Goal: Find specific fact: Find specific fact

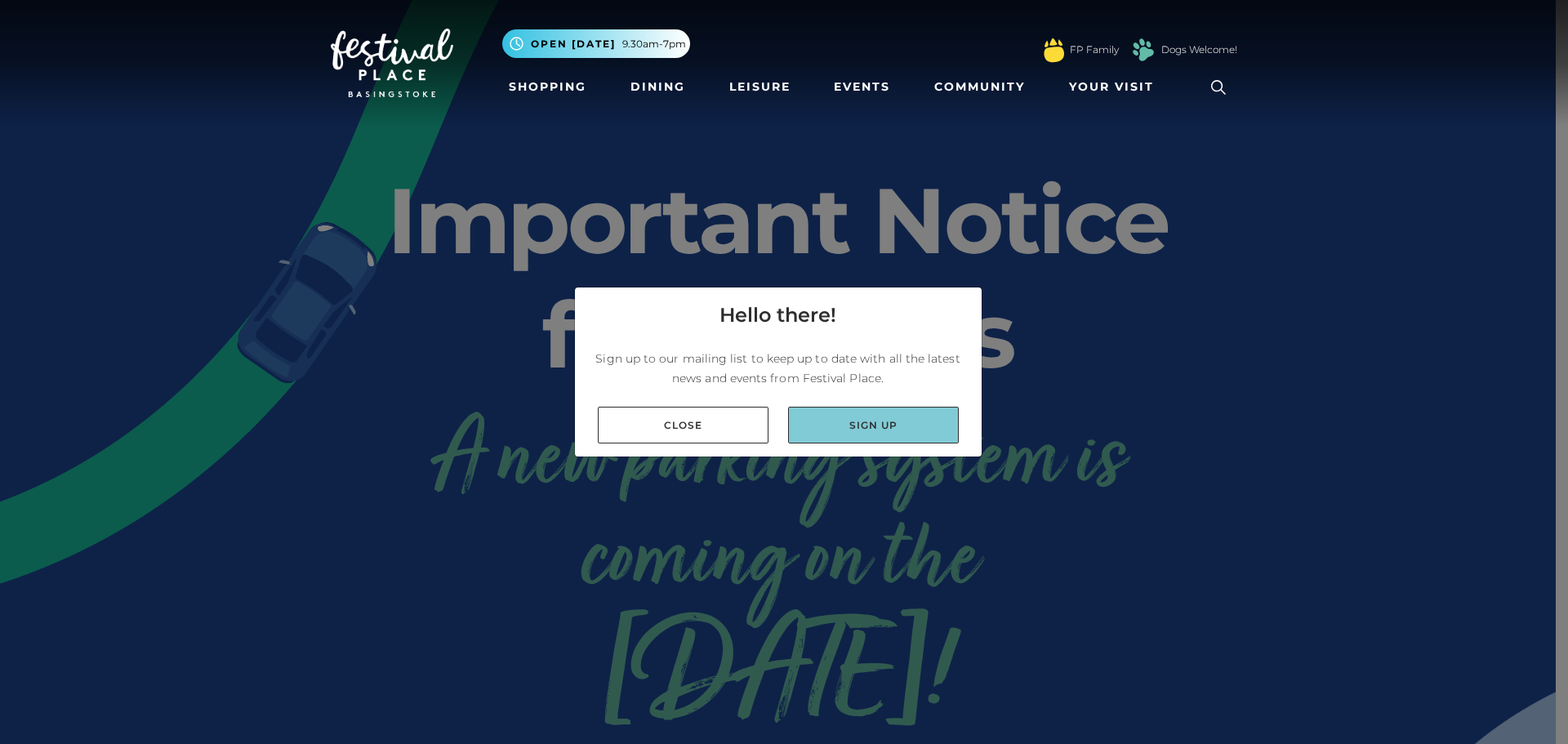
click at [797, 427] on link "Sign up" at bounding box center [874, 425] width 170 height 37
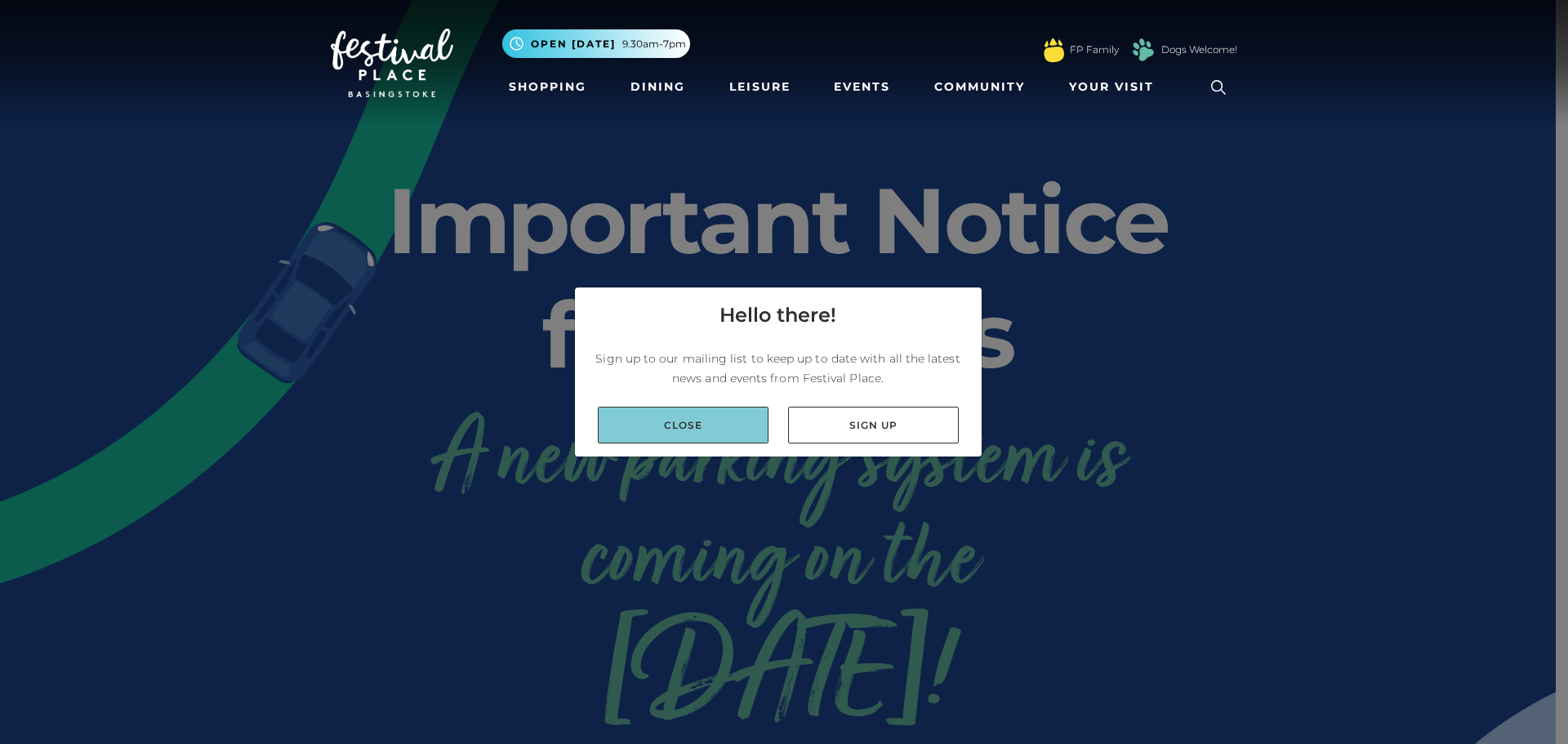
click at [691, 438] on link "Close" at bounding box center [682, 425] width 170 height 37
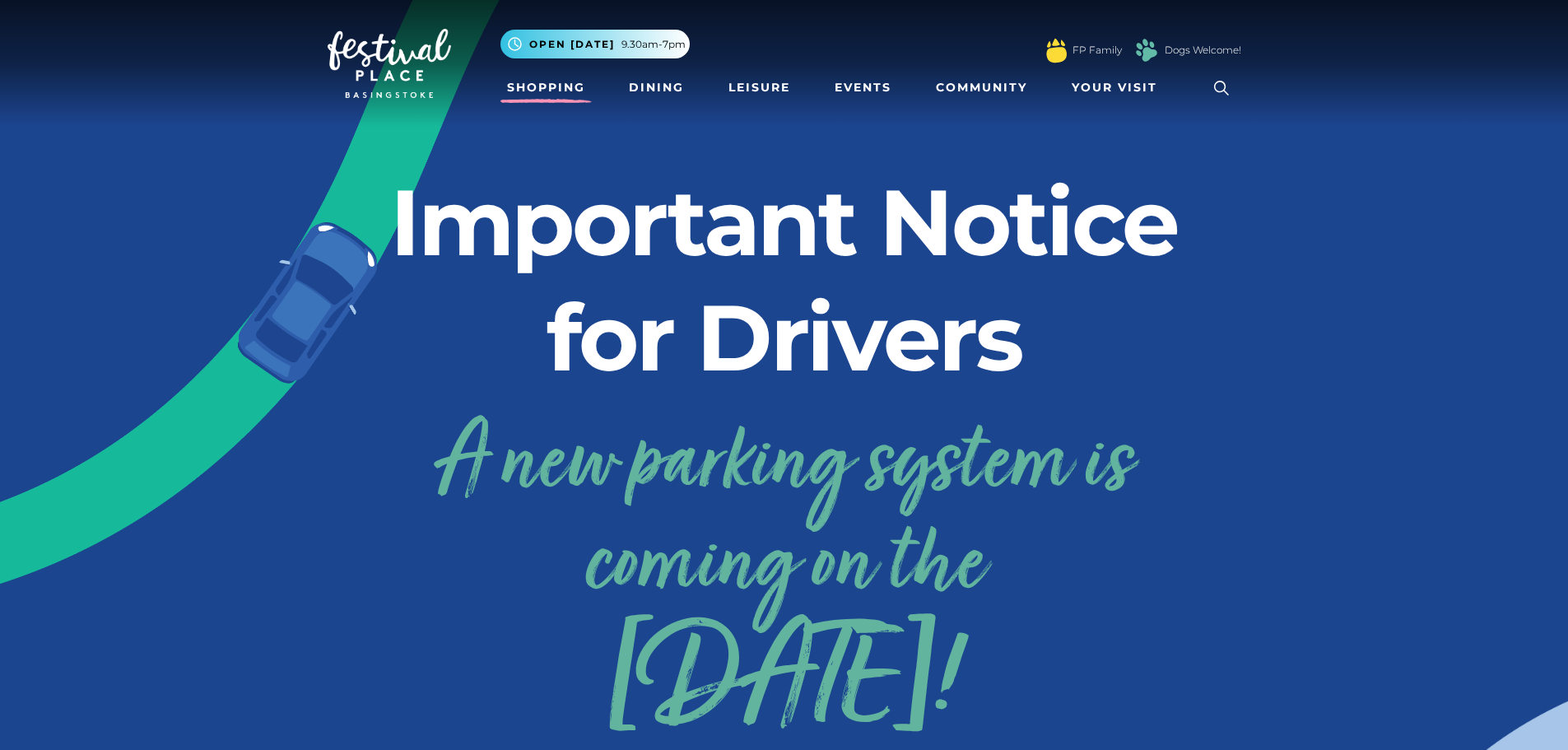
click at [572, 80] on link "Shopping" at bounding box center [546, 87] width 91 height 30
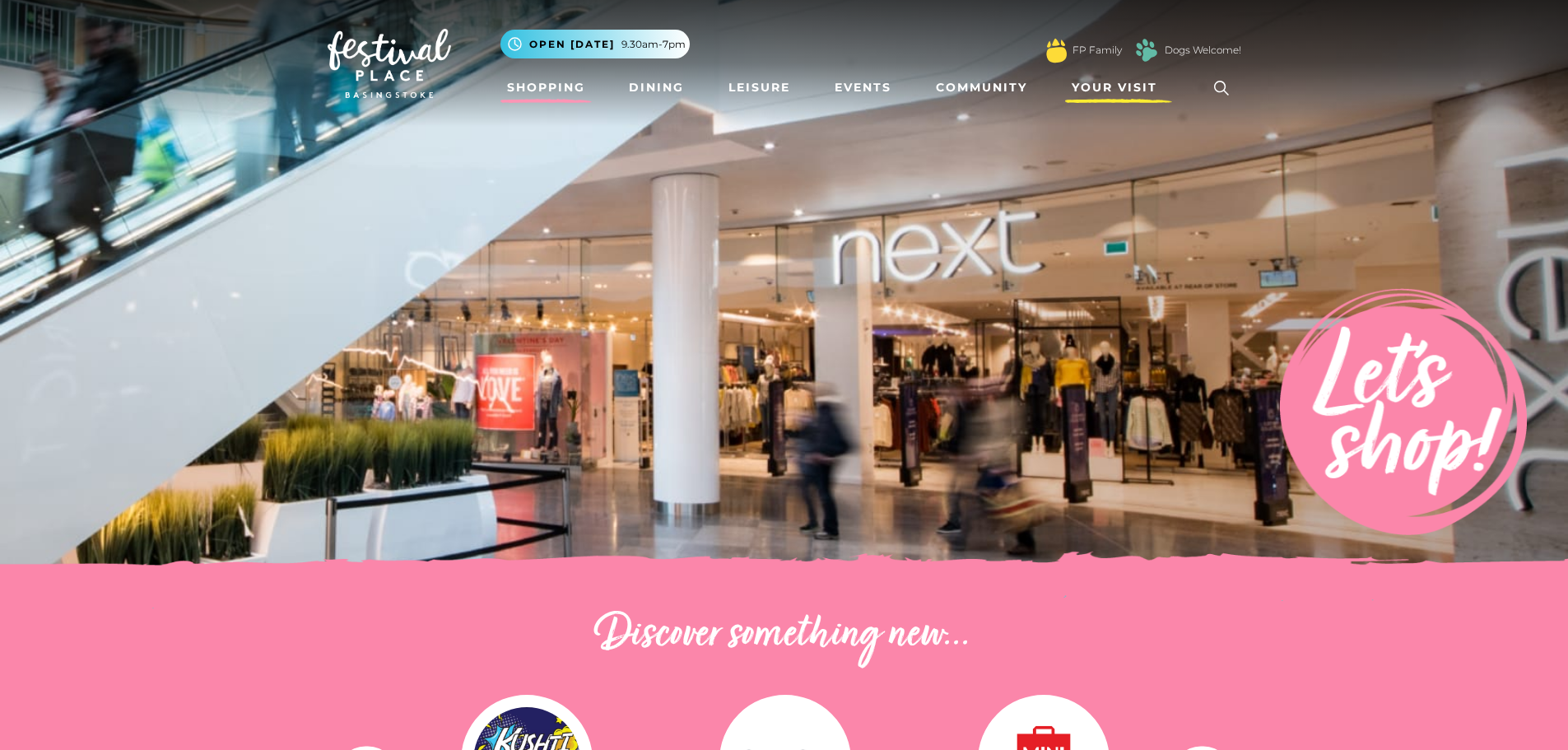
click at [1105, 90] on span "Your Visit" at bounding box center [1114, 88] width 86 height 17
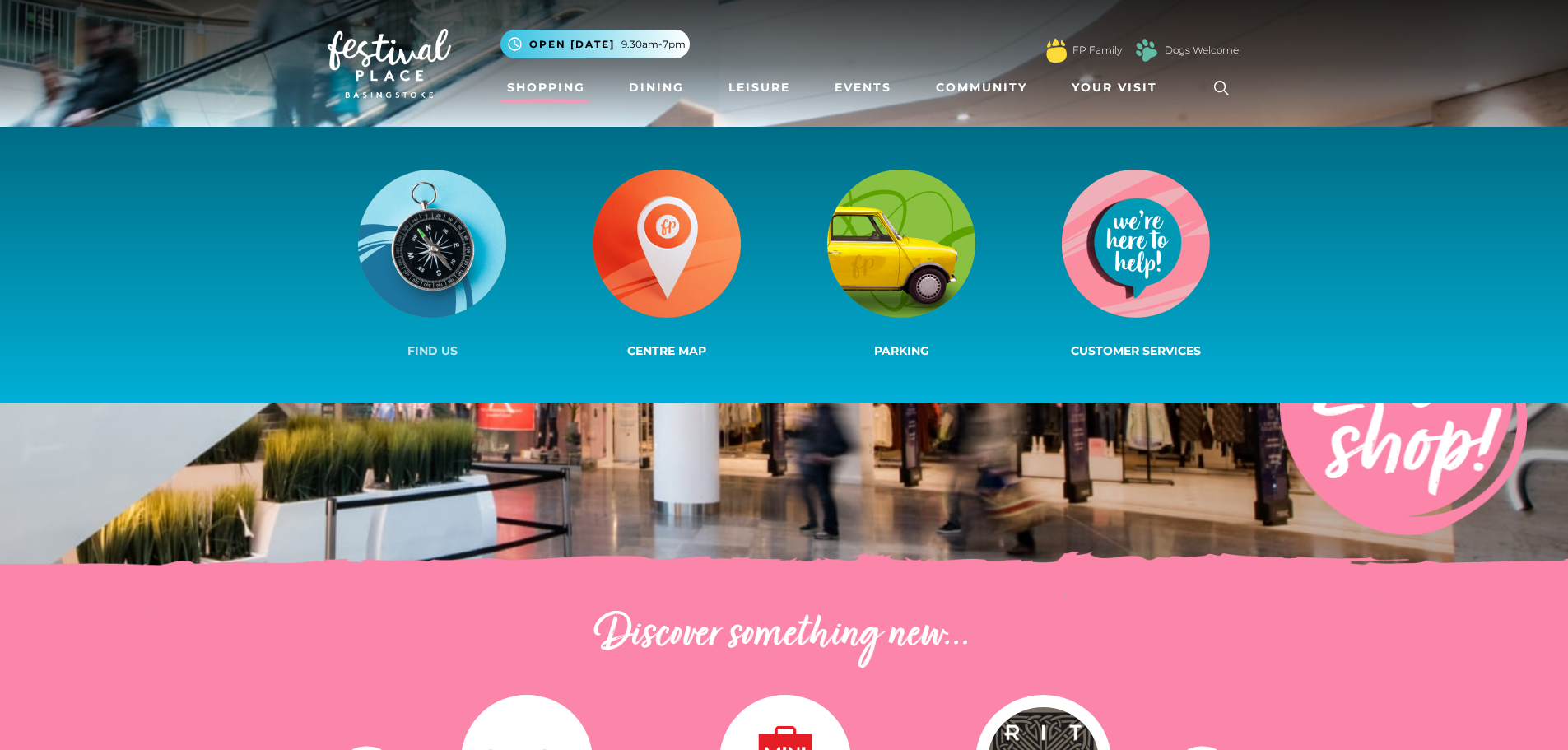
click at [490, 259] on img at bounding box center [432, 243] width 148 height 148
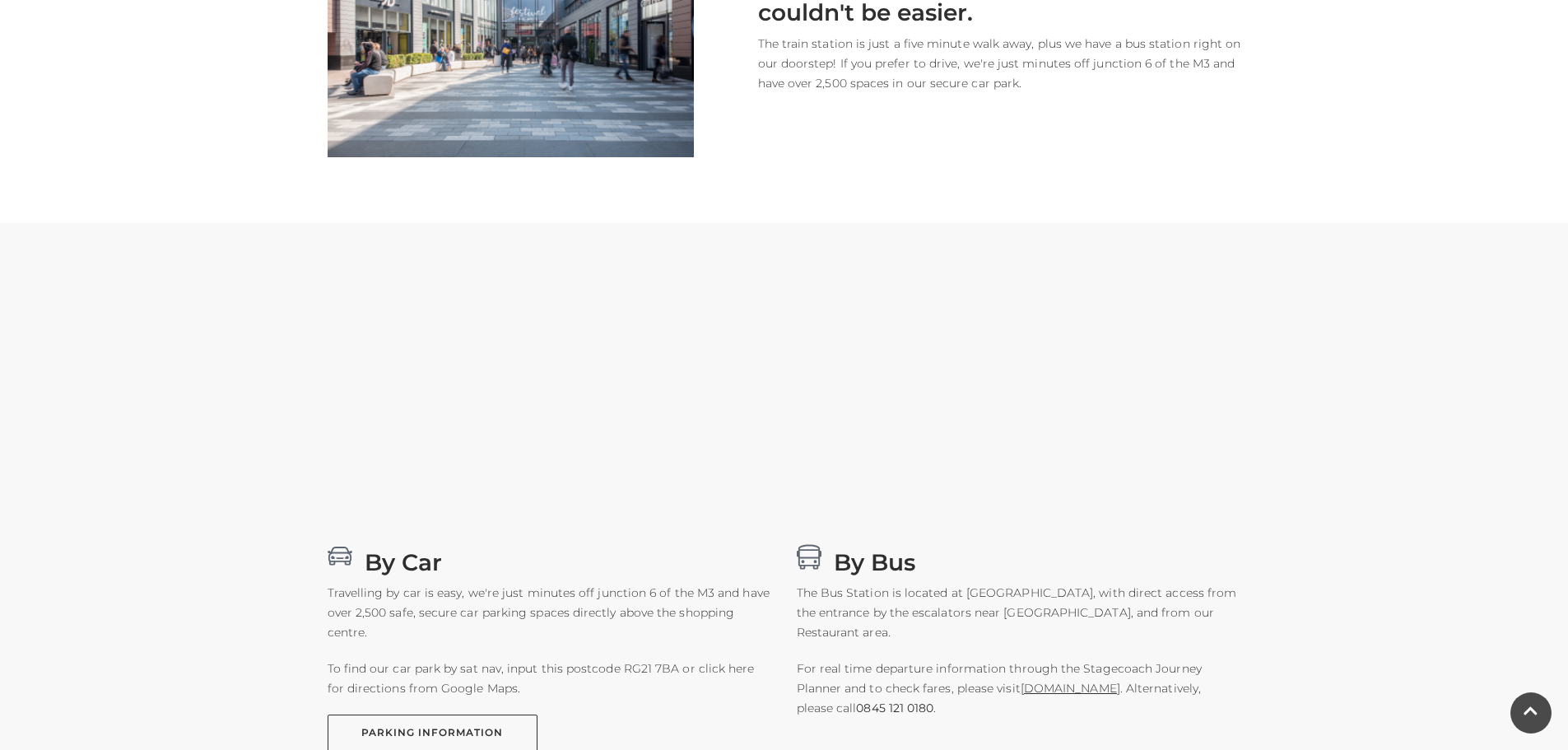
scroll to position [824, 0]
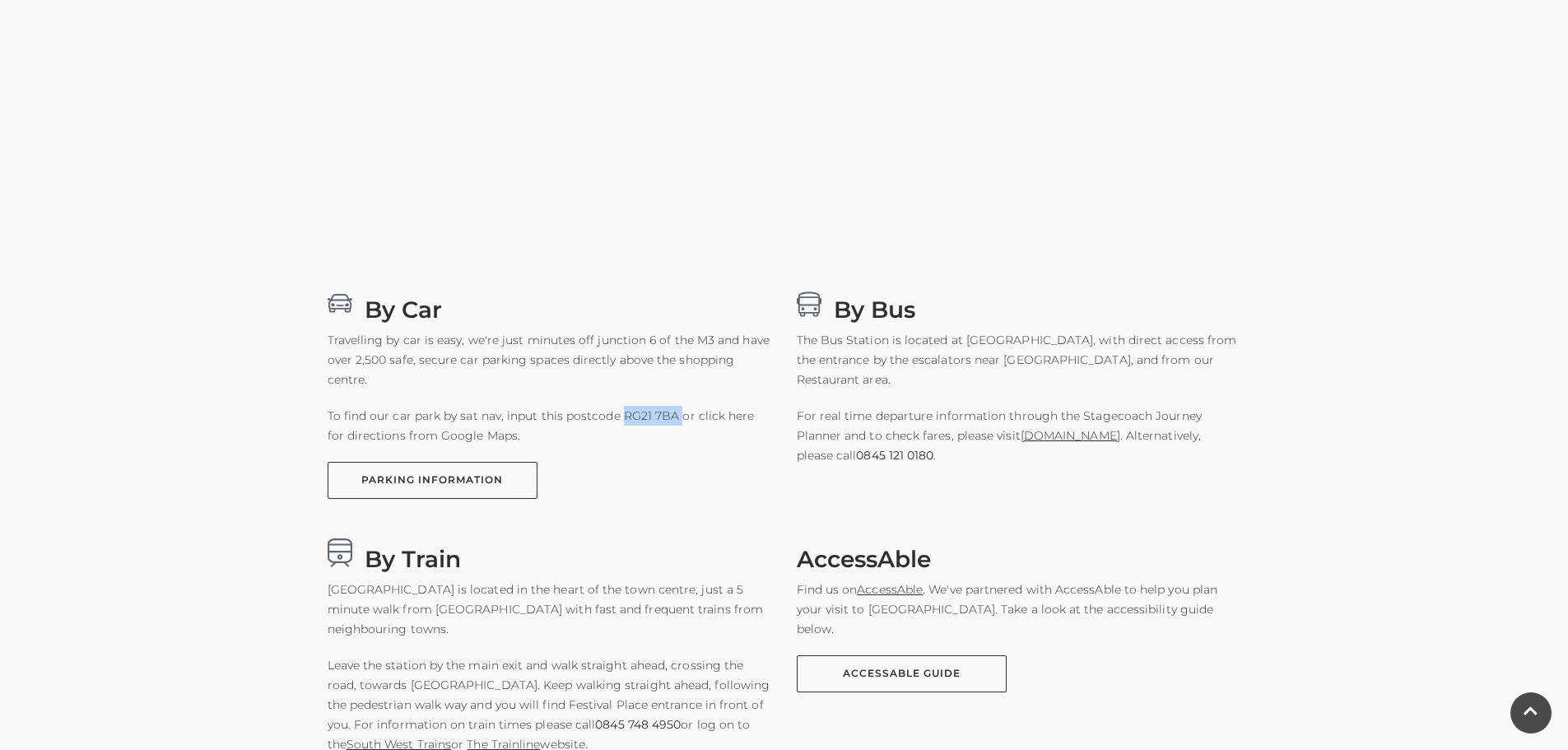
drag, startPoint x: 676, startPoint y: 417, endPoint x: 622, endPoint y: 420, distance: 54.1
click at [622, 420] on p "To find our car park by sat nav, input this postcode RG21 7BA or click here for…" at bounding box center [550, 426] width 444 height 40
copy p "RG21 7BA"
